Goal: Register for event/course

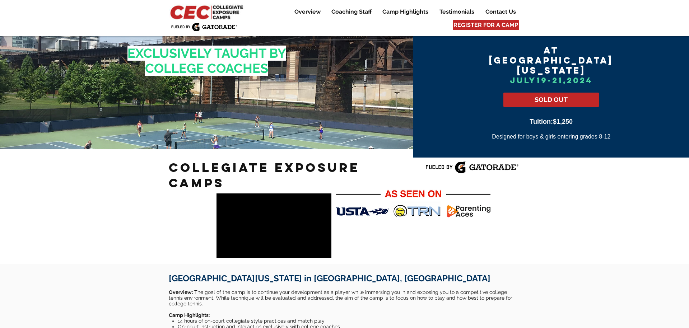
click at [204, 10] on img at bounding box center [208, 12] width 78 height 17
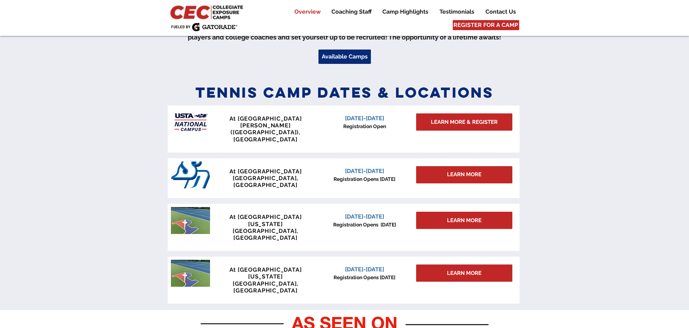
scroll to position [270, 0]
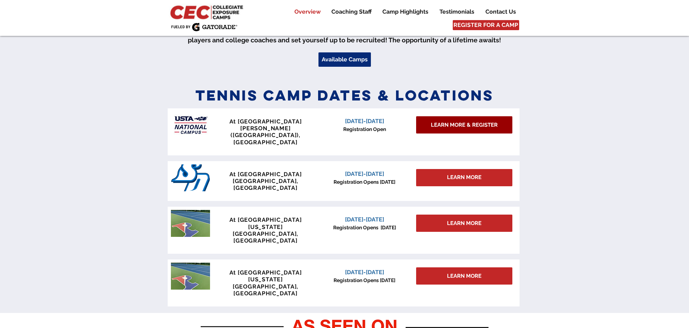
click at [453, 124] on span "LEARN MORE & REGISTER" at bounding box center [464, 125] width 67 height 8
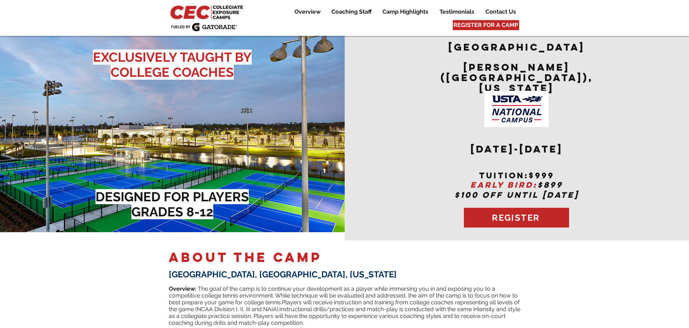
drag, startPoint x: 522, startPoint y: 137, endPoint x: 562, endPoint y: 137, distance: 39.9
click at [562, 143] on span "December 6-7,2025" at bounding box center [517, 149] width 92 height 12
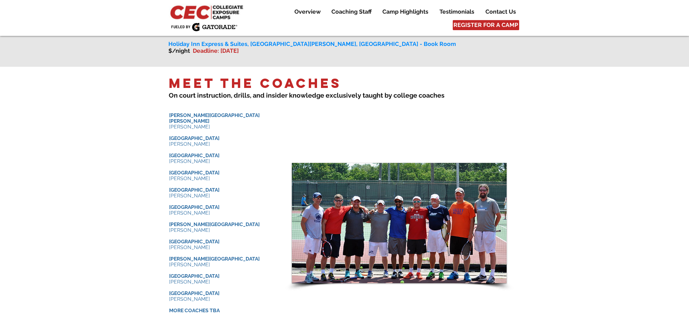
scroll to position [693, 0]
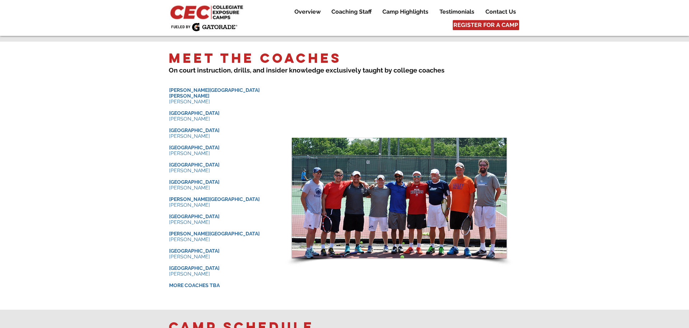
drag, startPoint x: 168, startPoint y: 82, endPoint x: 212, endPoint y: 100, distance: 48.2
click at [212, 100] on div "Meet the Coaches ​ On court instruction, drills , and insider knowledge e xclus…" at bounding box center [344, 176] width 689 height 268
click at [185, 128] on span "[GEOGRAPHIC_DATA]" at bounding box center [194, 131] width 50 height 6
click at [188, 139] on p "​ ​" at bounding box center [223, 142] width 108 height 6
click at [197, 162] on span "Ithaca College" at bounding box center [194, 165] width 50 height 6
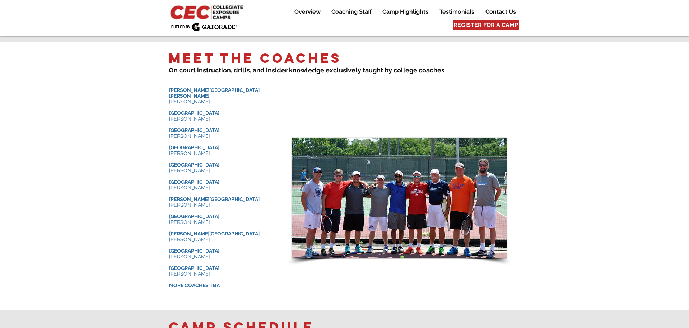
click at [195, 185] on span "[PERSON_NAME]" at bounding box center [189, 188] width 41 height 6
click at [192, 214] on span "[GEOGRAPHIC_DATA]" at bounding box center [194, 217] width 50 height 6
drag, startPoint x: 168, startPoint y: 255, endPoint x: 230, endPoint y: 254, distance: 61.4
click at [230, 254] on div "Meet the Coaches ​ On court instruction, drills , and insider knowledge e xclus…" at bounding box center [344, 176] width 689 height 268
click at [230, 266] on p "[GEOGRAPHIC_DATA]" at bounding box center [223, 269] width 108 height 6
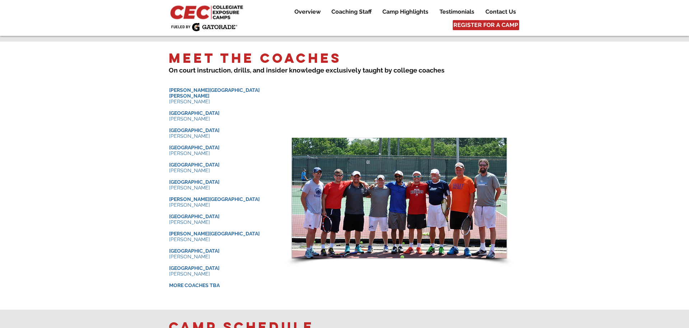
click at [531, 148] on div at bounding box center [344, 176] width 689 height 268
